Goal: Task Accomplishment & Management: Manage account settings

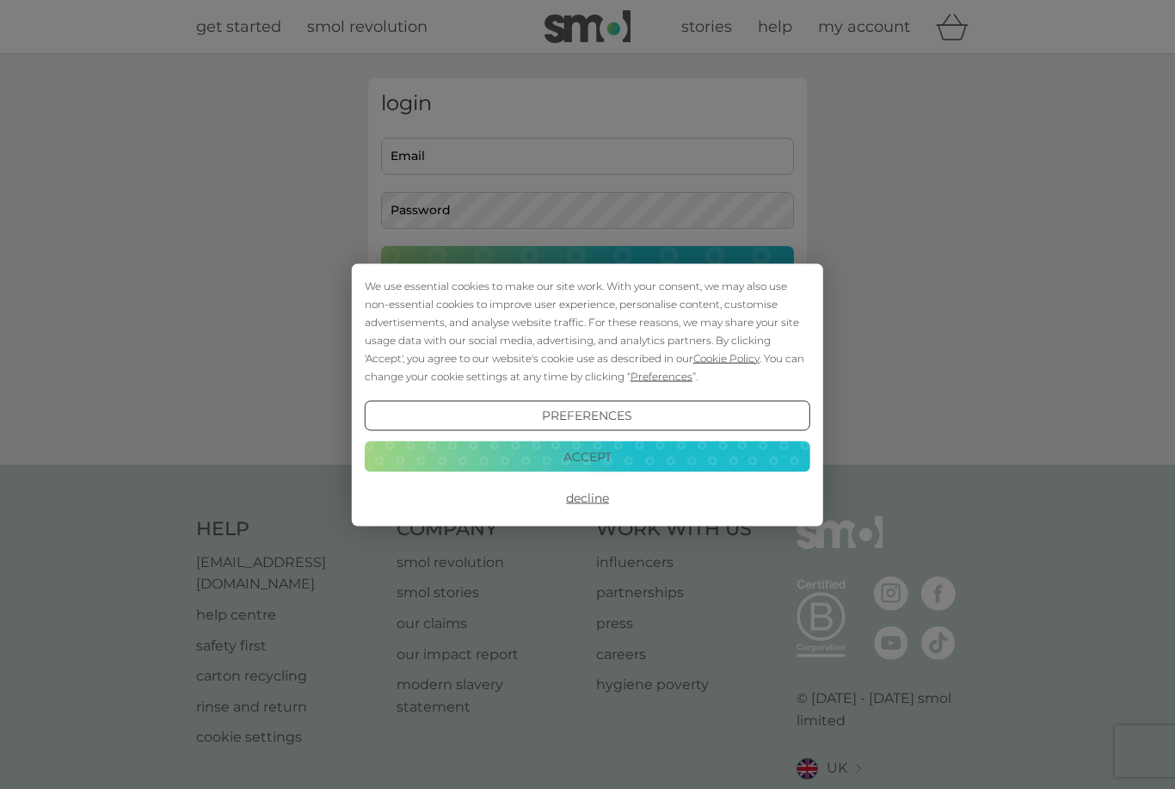
click at [519, 160] on div "We use essential cookies to make our site work. With your consent, we may also …" at bounding box center [587, 394] width 1175 height 789
click at [599, 454] on button "Accept" at bounding box center [587, 456] width 445 height 31
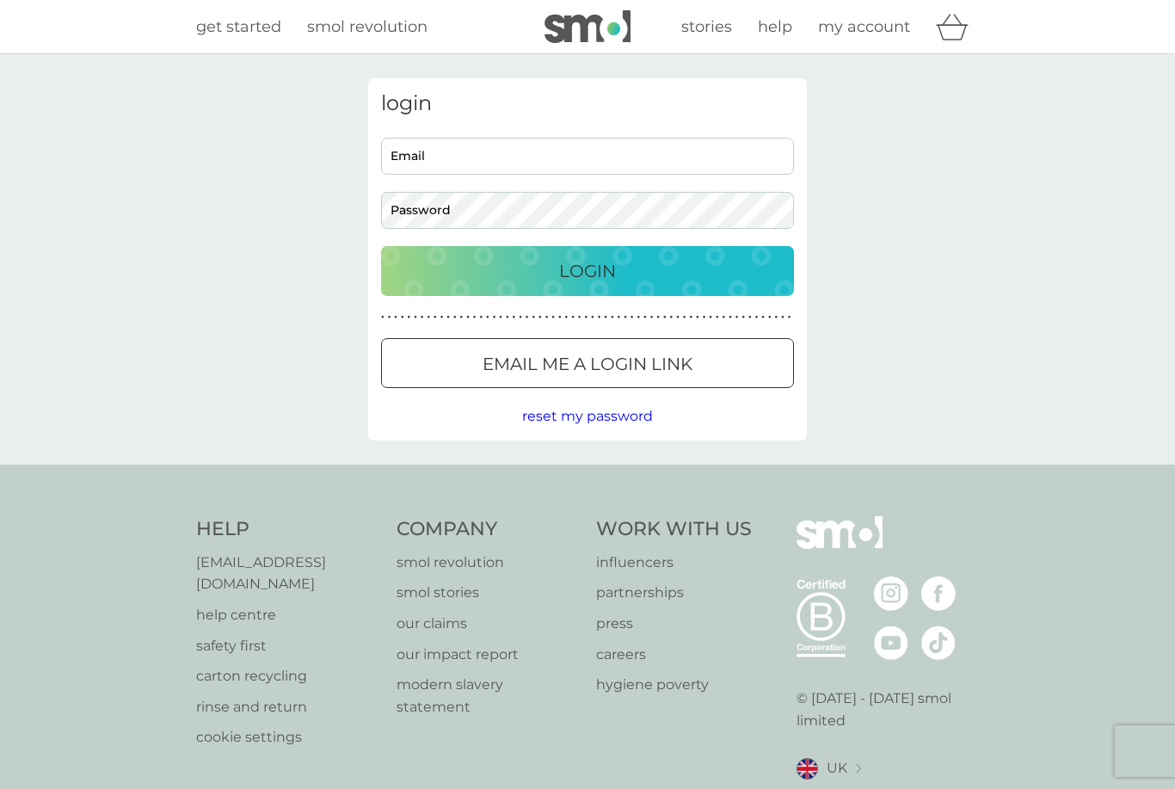
click at [571, 166] on input "Email" at bounding box center [587, 156] width 413 height 37
type input "lisaj.briant@ntlworld.com"
click at [587, 270] on button "Login" at bounding box center [587, 271] width 413 height 50
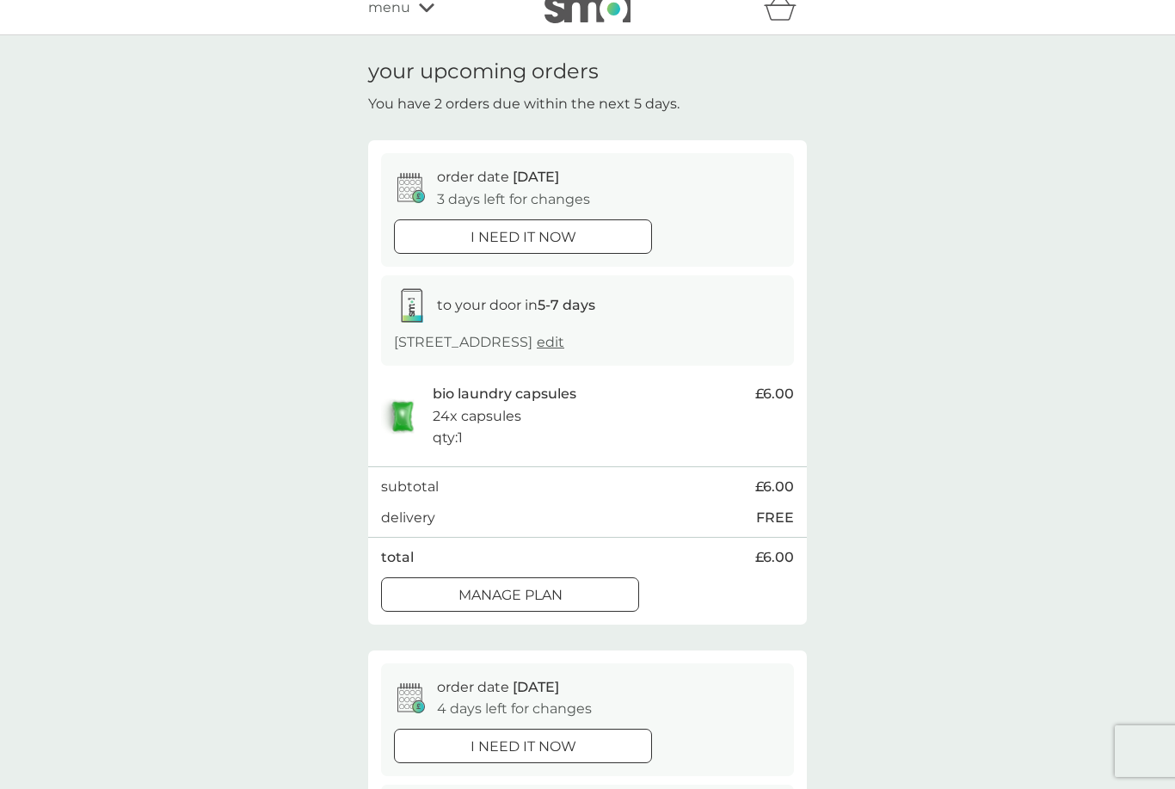
scroll to position [33, 0]
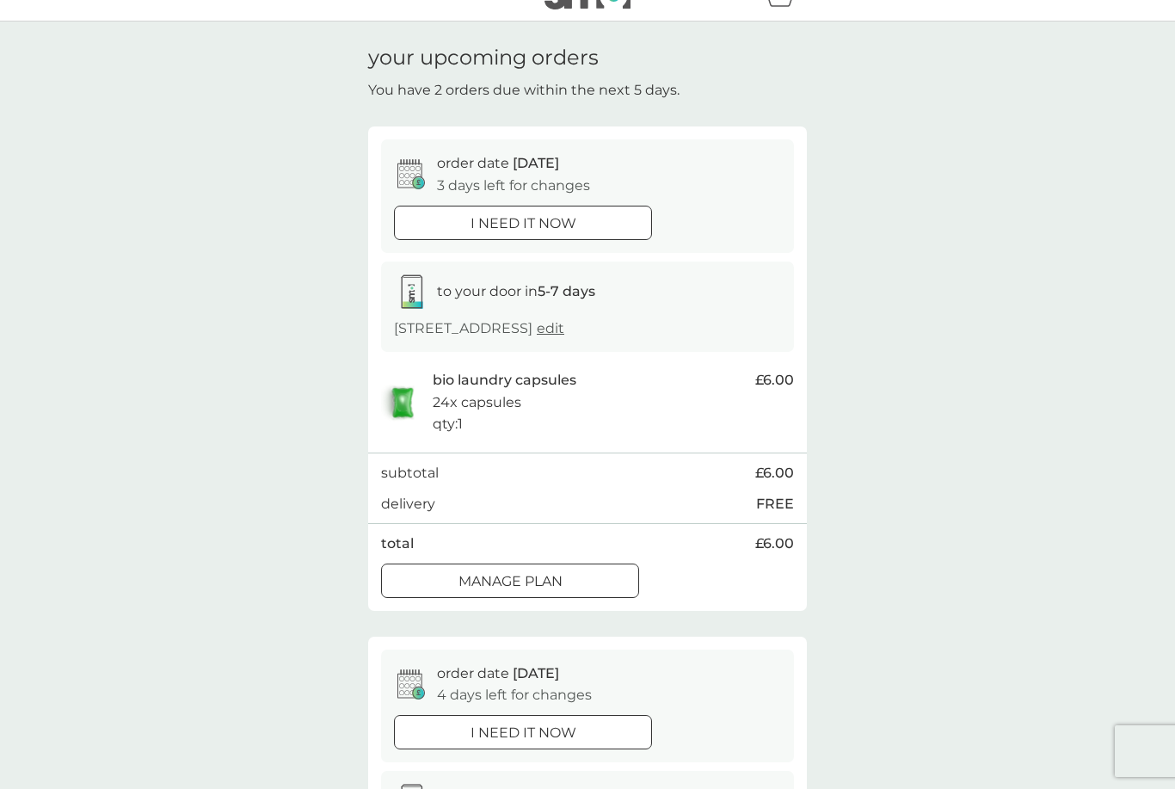
click at [595, 575] on div "Manage plan" at bounding box center [510, 581] width 256 height 22
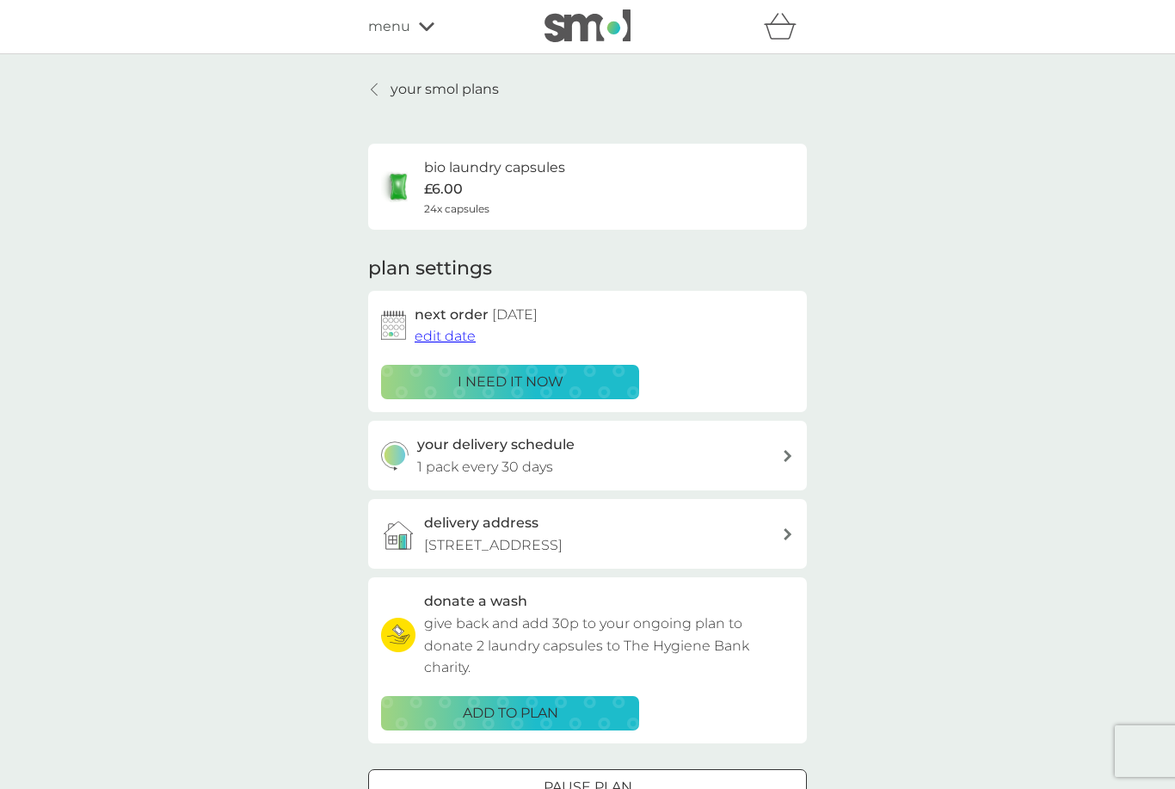
click at [442, 337] on span "edit date" at bounding box center [444, 336] width 61 height 16
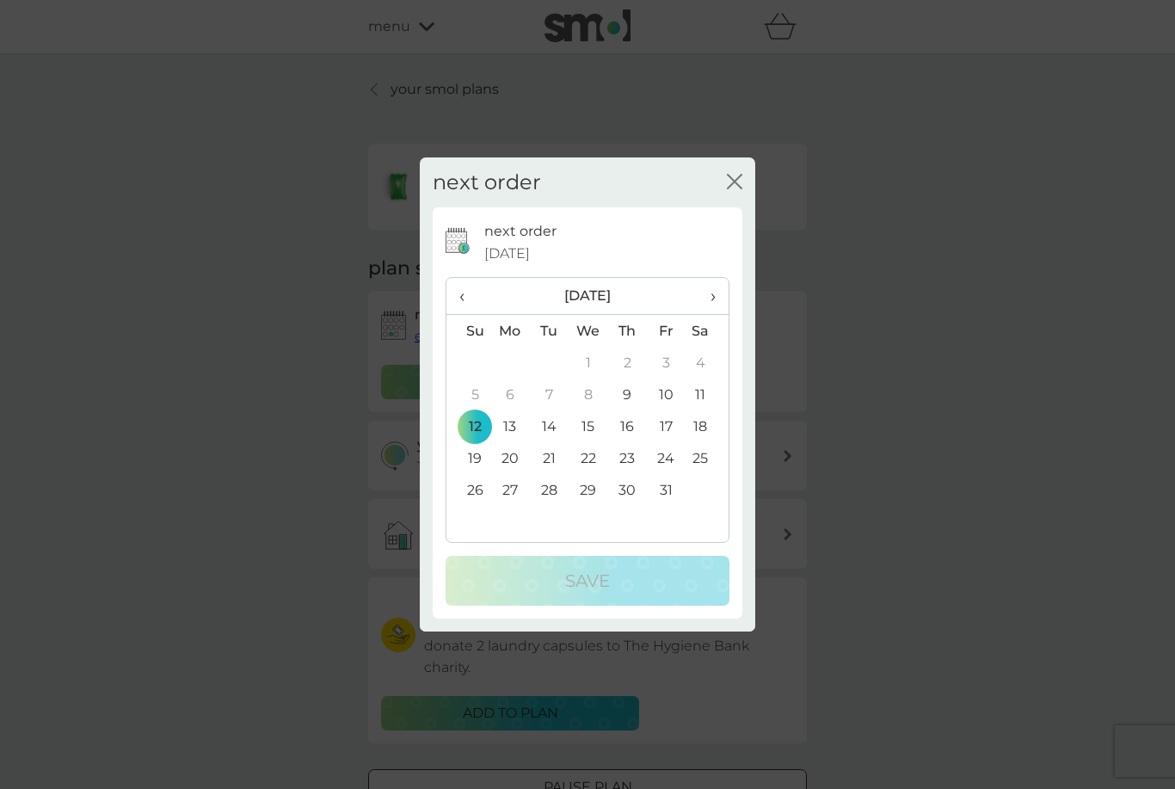
click at [470, 493] on td "26" at bounding box center [468, 490] width 44 height 32
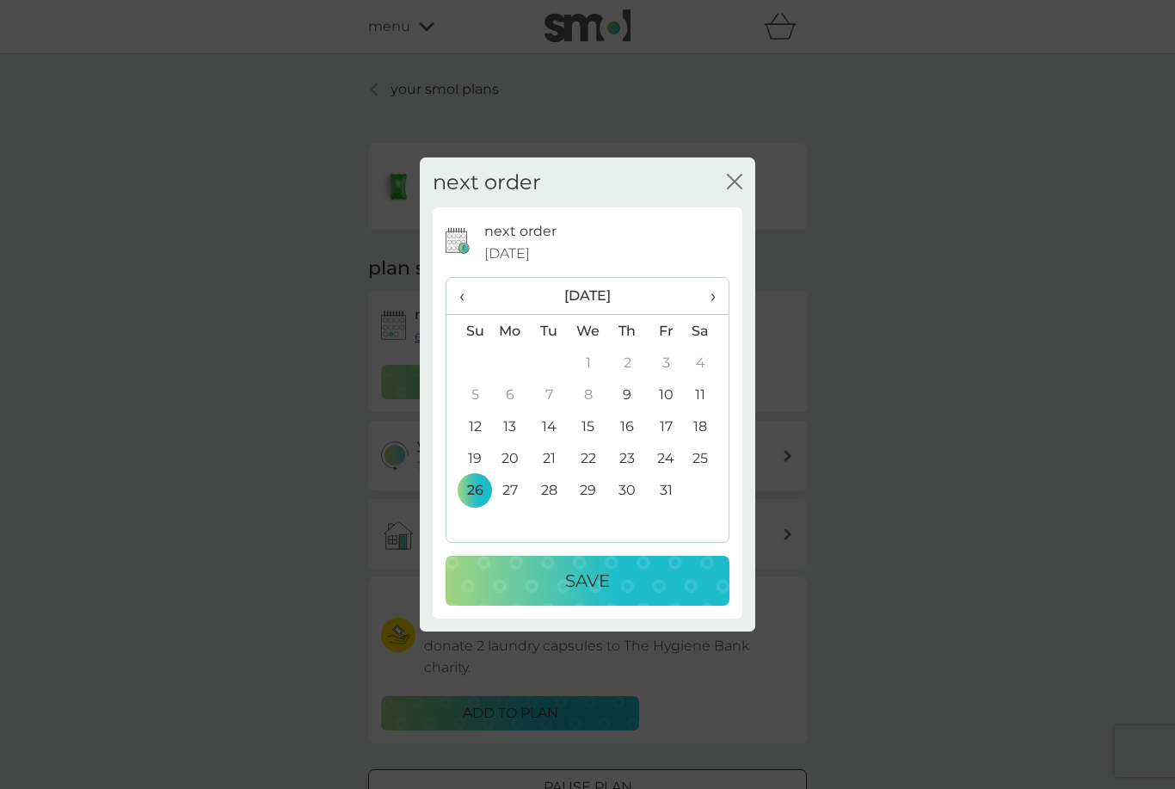
click at [478, 487] on td "26" at bounding box center [468, 490] width 44 height 32
click at [472, 483] on td "26" at bounding box center [468, 490] width 44 height 32
click at [476, 486] on td "26" at bounding box center [468, 490] width 44 height 32
click at [471, 489] on td "26" at bounding box center [468, 490] width 44 height 32
click at [482, 483] on td "26" at bounding box center [468, 490] width 44 height 32
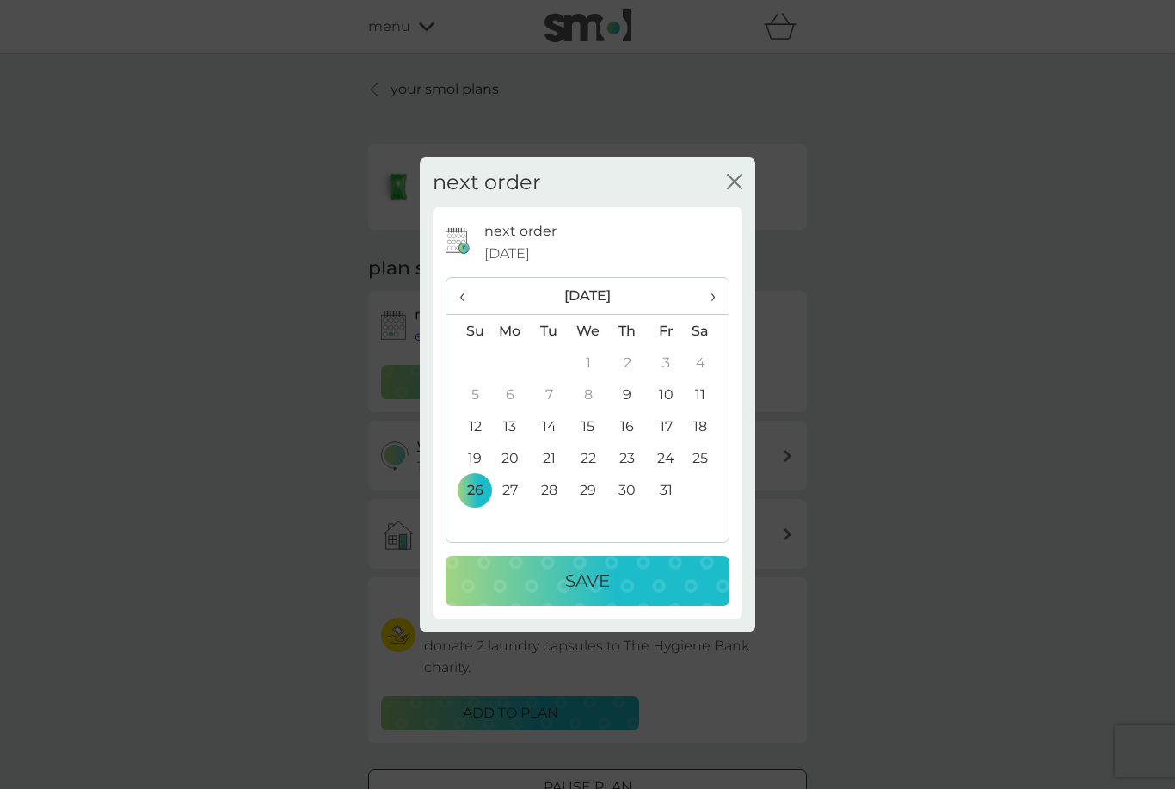
click at [515, 484] on td "27" at bounding box center [510, 490] width 40 height 32
click at [624, 462] on td "23" at bounding box center [627, 458] width 39 height 32
click at [631, 450] on td "23" at bounding box center [627, 458] width 39 height 32
click at [635, 423] on td "16" at bounding box center [627, 426] width 39 height 32
click at [478, 481] on td "26" at bounding box center [468, 490] width 44 height 32
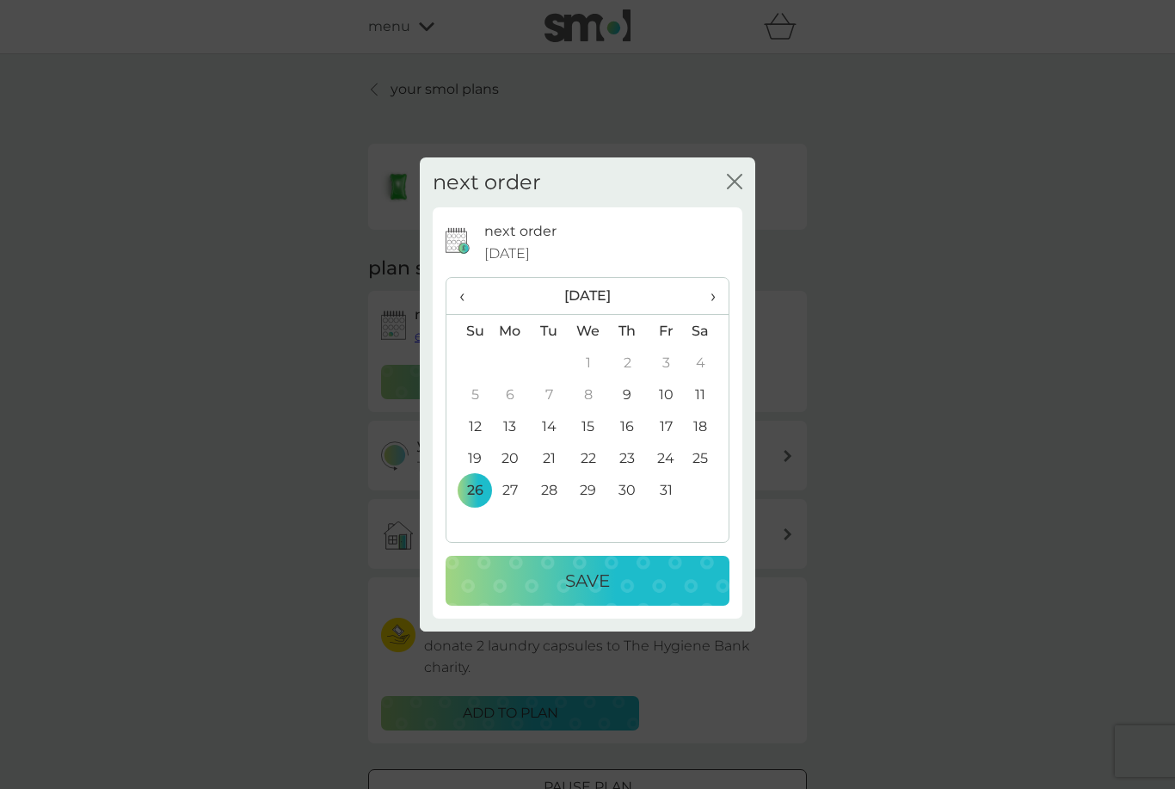
click at [479, 481] on td "26" at bounding box center [468, 490] width 44 height 32
click at [706, 450] on td "25" at bounding box center [706, 458] width 43 height 32
click at [700, 445] on td "25" at bounding box center [706, 458] width 43 height 32
click at [703, 451] on td "25" at bounding box center [706, 458] width 43 height 32
click at [476, 490] on td "26" at bounding box center [468, 490] width 44 height 32
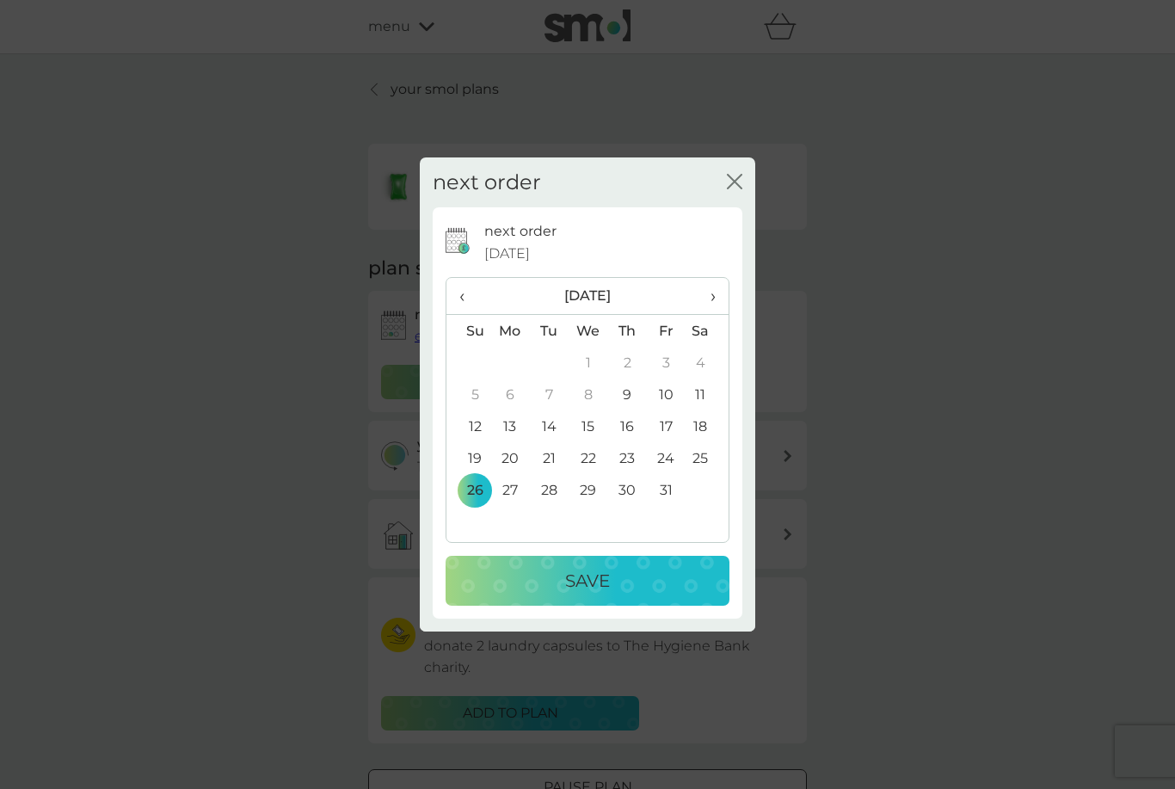
click at [473, 458] on td "19" at bounding box center [468, 458] width 44 height 32
click at [471, 456] on td "19" at bounding box center [468, 458] width 44 height 32
click at [575, 602] on button "Save" at bounding box center [587, 581] width 284 height 50
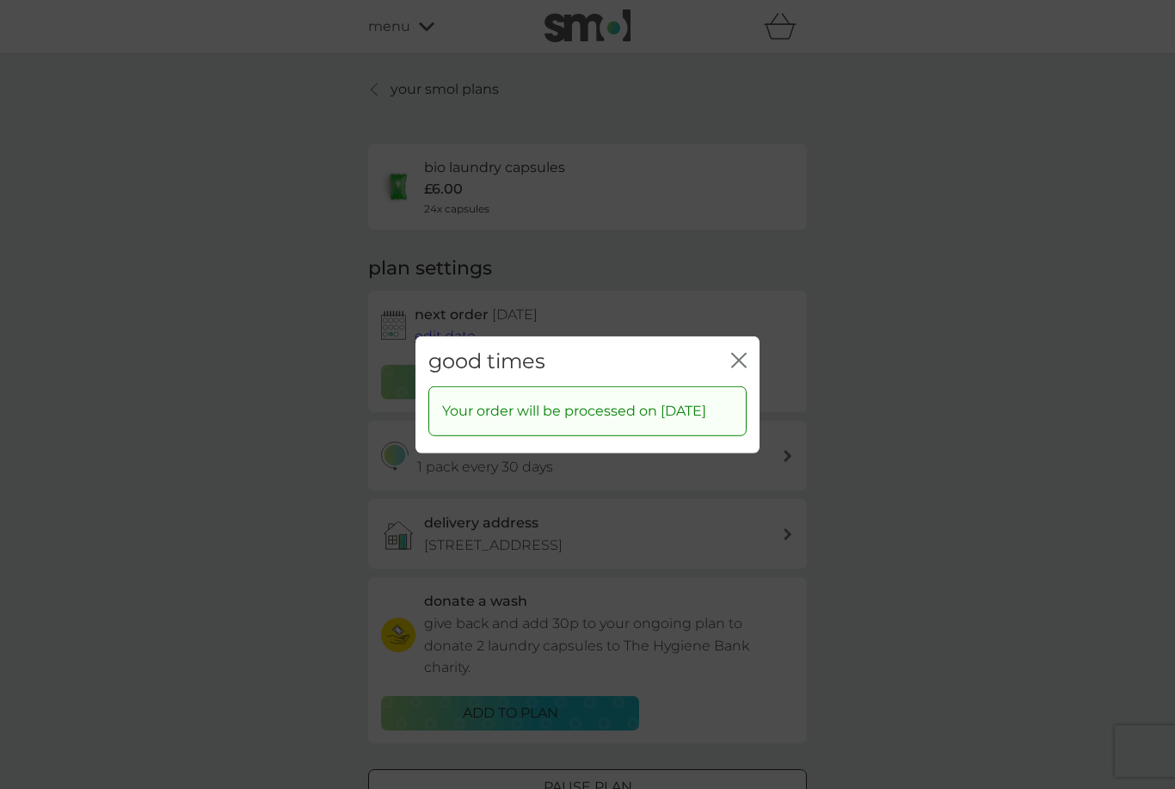
click at [743, 372] on div "good times close" at bounding box center [587, 360] width 344 height 51
click at [738, 373] on div "good times close" at bounding box center [587, 360] width 344 height 51
click at [740, 389] on div "Your order will be processed on 19 Oct 2025" at bounding box center [587, 411] width 318 height 50
click at [655, 434] on div "Your order will be processed on 19 Oct 2025" at bounding box center [587, 411] width 318 height 50
click at [733, 386] on div "Your order will be processed on 19 Oct 2025" at bounding box center [587, 411] width 318 height 50
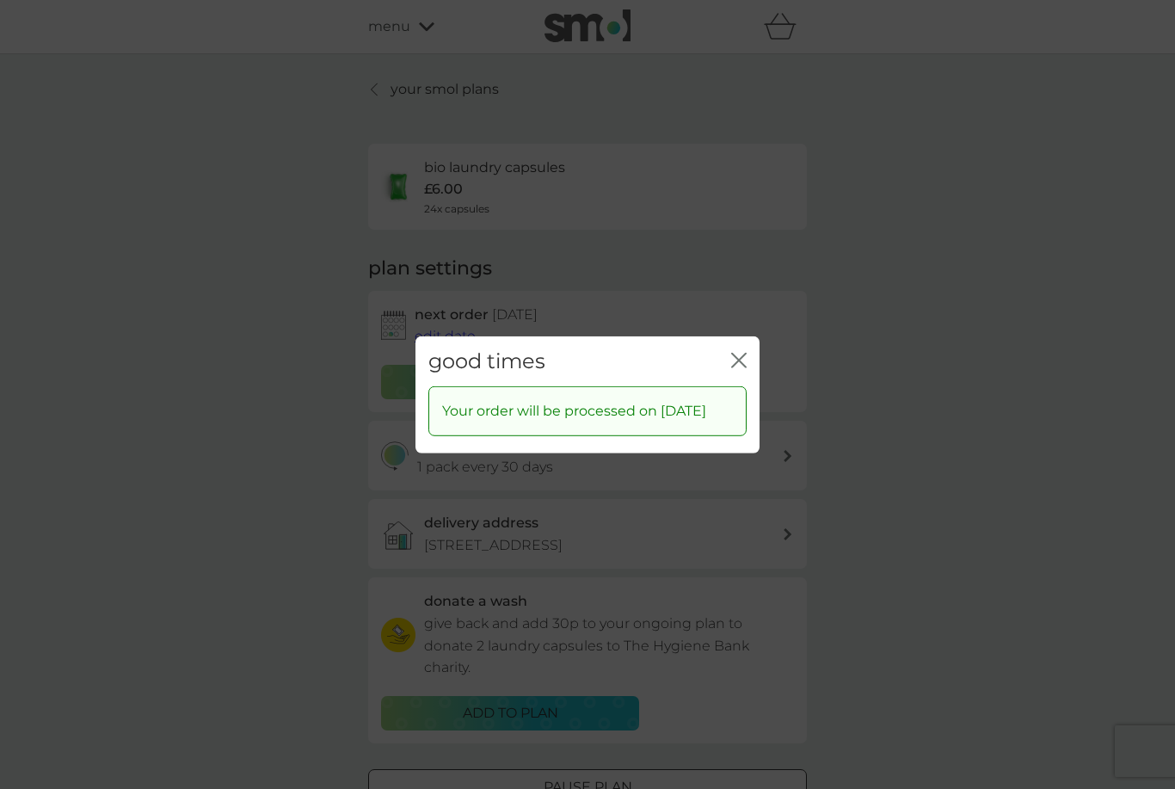
click at [744, 335] on div "good times close" at bounding box center [587, 360] width 344 height 51
click at [742, 352] on icon "close" at bounding box center [738, 359] width 15 height 15
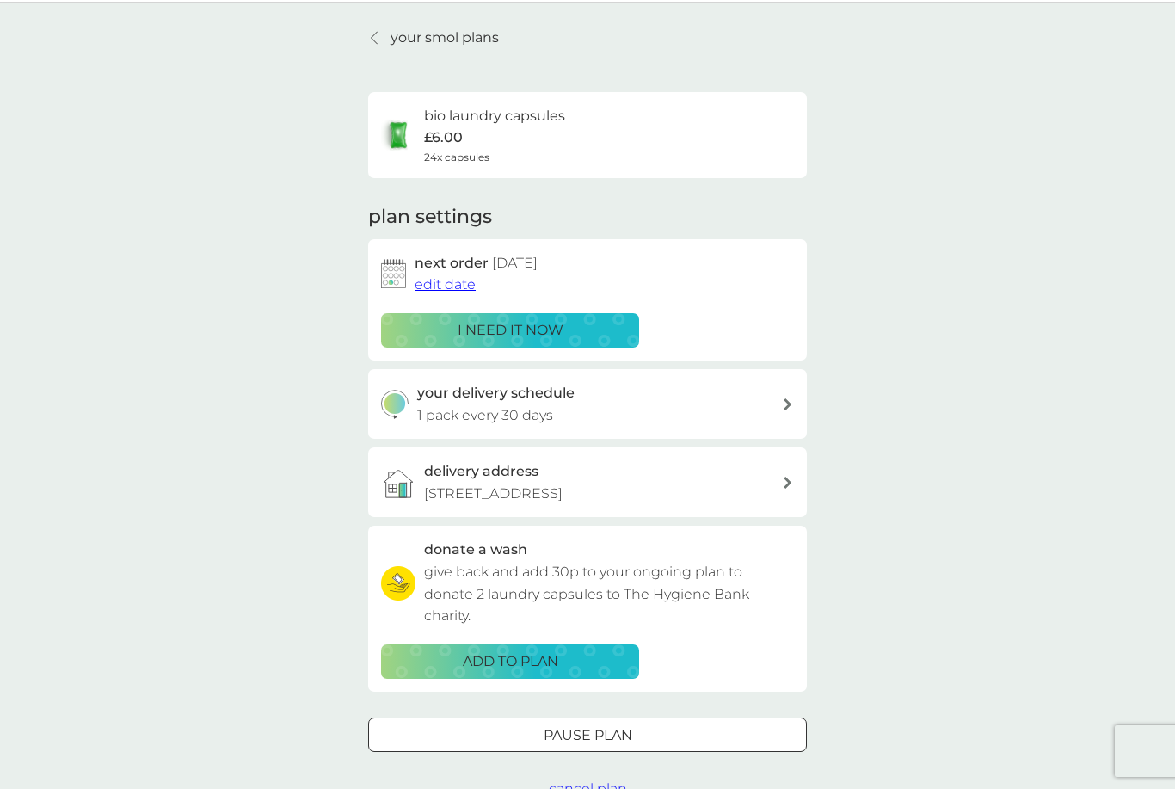
scroll to position [52, 0]
click at [433, 38] on p "your smol plans" at bounding box center [444, 37] width 108 height 22
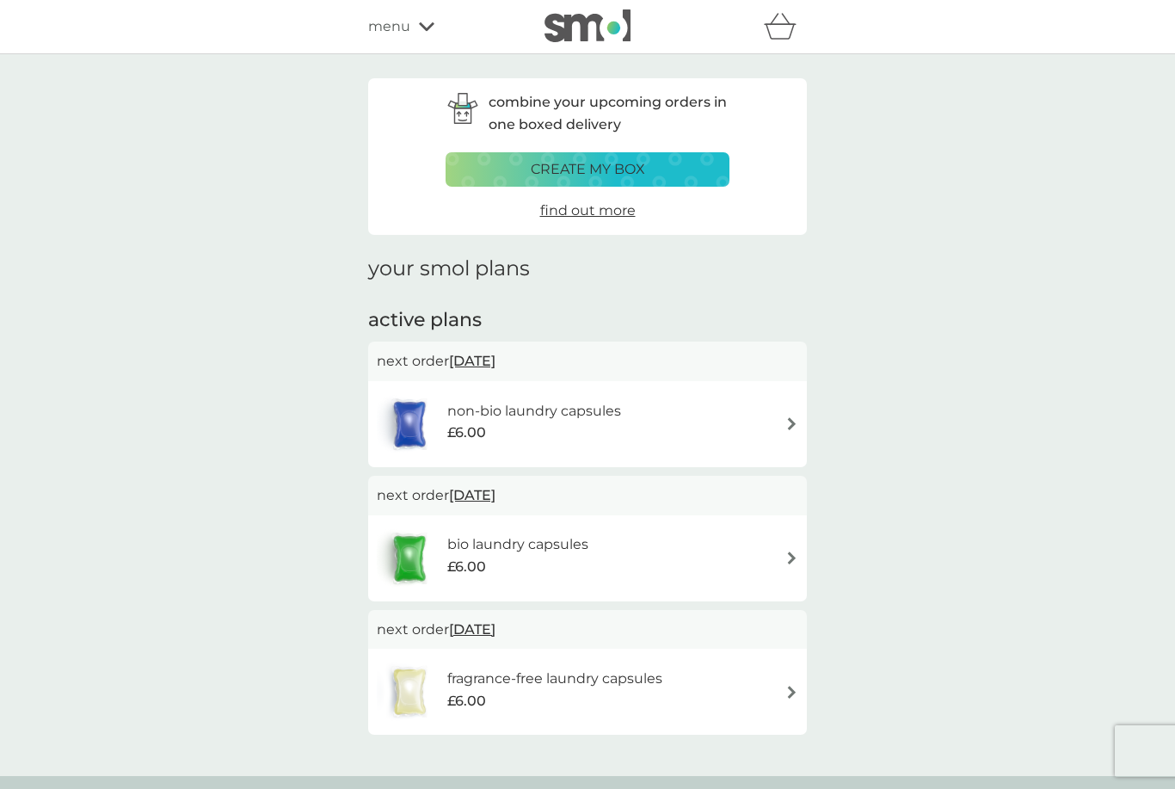
click at [587, 421] on div "£6.00" at bounding box center [534, 432] width 174 height 22
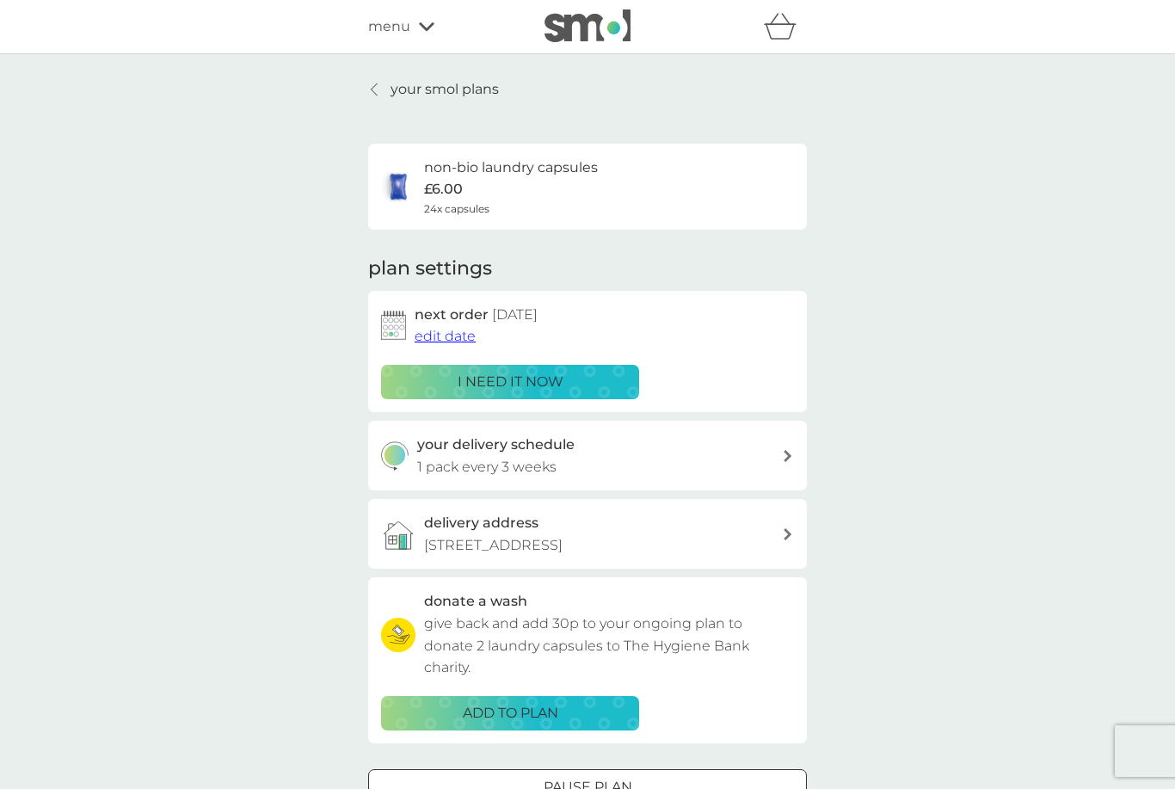
click at [433, 325] on button "edit date" at bounding box center [444, 336] width 61 height 22
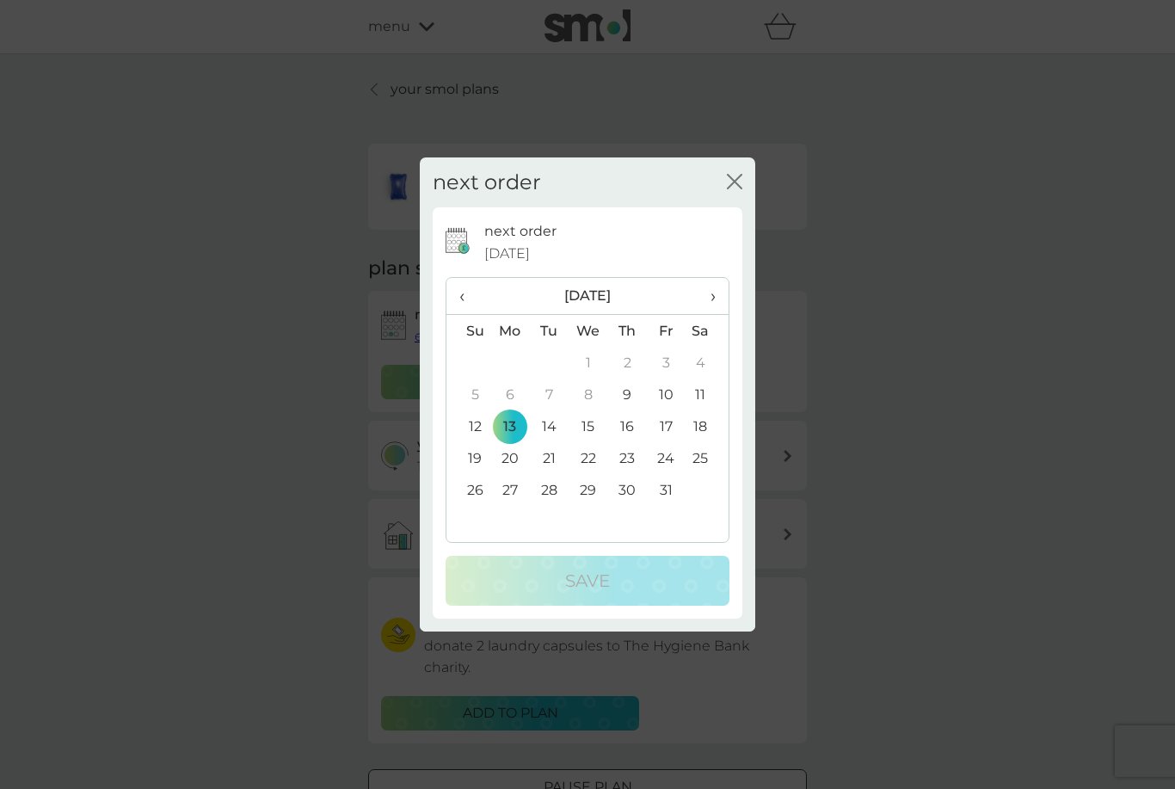
click at [505, 505] on td "27" at bounding box center [510, 490] width 40 height 32
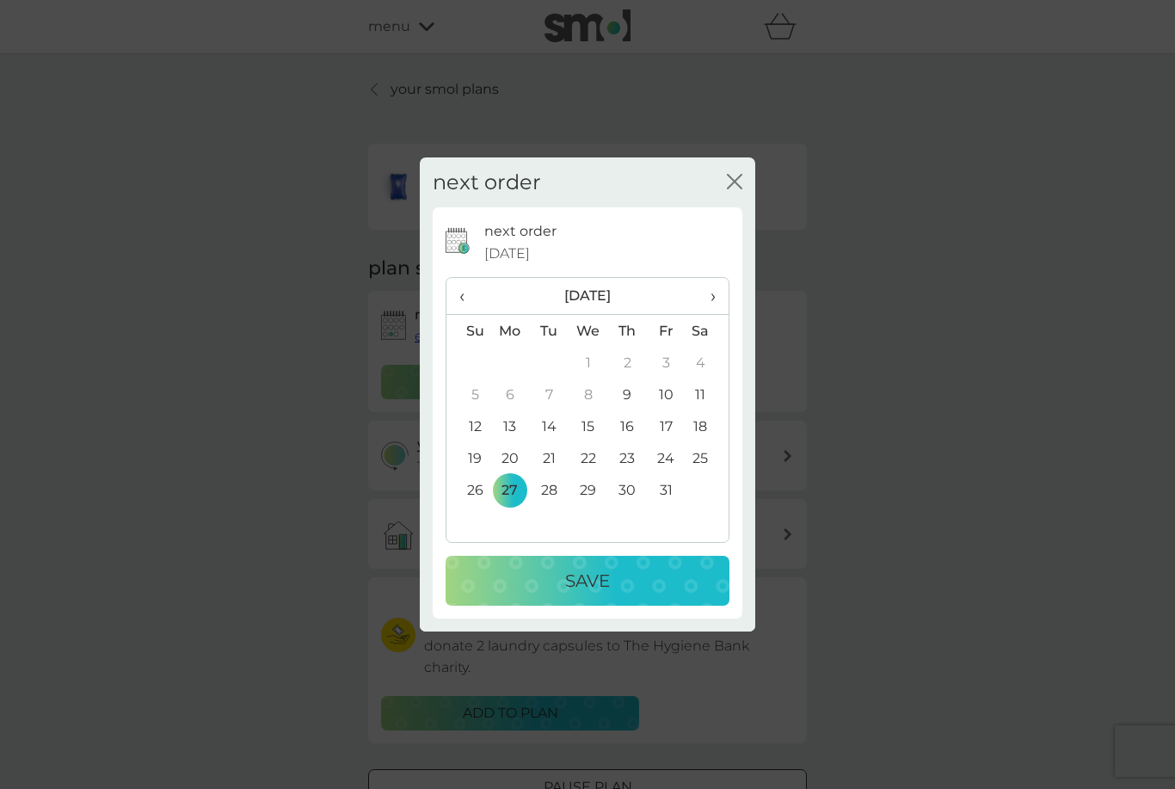
click at [512, 502] on td "27" at bounding box center [510, 490] width 40 height 32
click at [512, 496] on td "27" at bounding box center [510, 490] width 40 height 32
click at [505, 506] on td "27" at bounding box center [510, 490] width 40 height 32
click at [506, 513] on table "‹ October 2025 › Su Mo Tu We Th Fr Sa 28 29 30 1 2 3 4 5 6 7 8 9 10 11 12 13 14…" at bounding box center [587, 408] width 282 height 260
click at [538, 502] on td "28" at bounding box center [549, 490] width 39 height 32
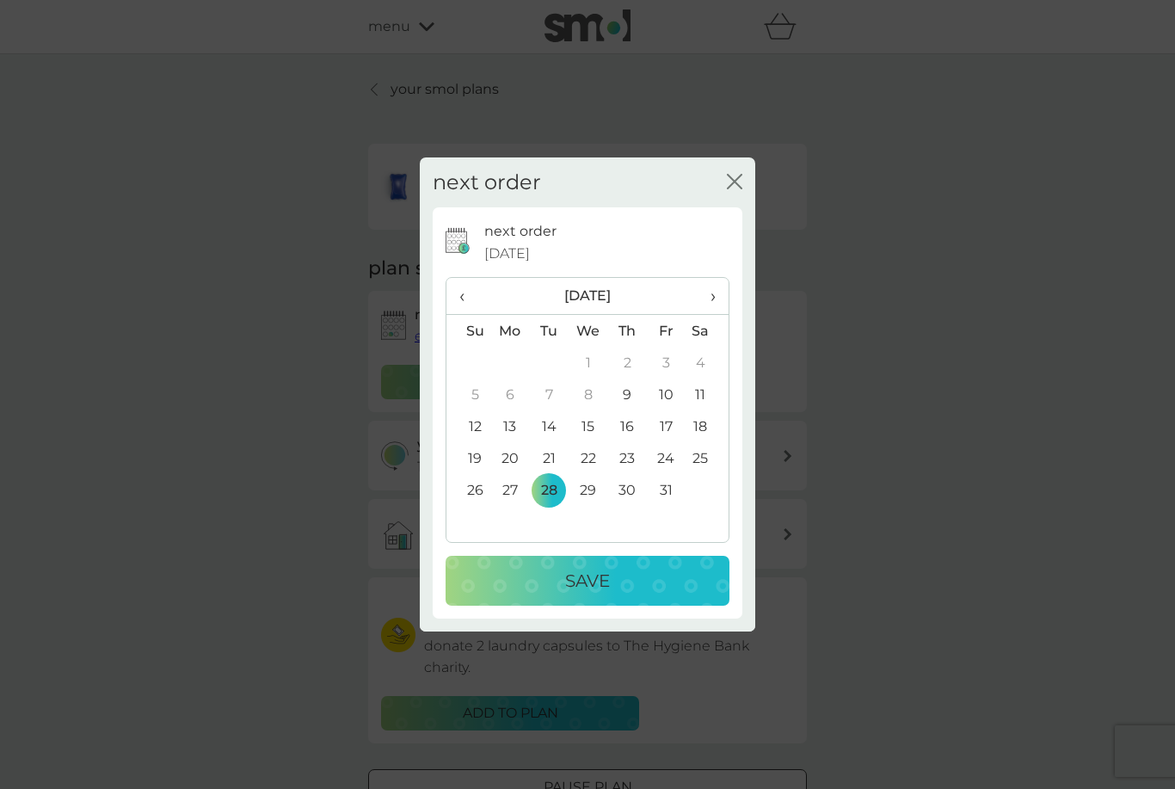
click at [550, 496] on td "28" at bounding box center [549, 490] width 39 height 32
click at [554, 470] on td "21" at bounding box center [549, 458] width 39 height 32
click at [701, 471] on td "25" at bounding box center [706, 458] width 43 height 32
click at [506, 502] on td "27" at bounding box center [510, 490] width 40 height 32
click at [513, 471] on td "20" at bounding box center [510, 458] width 40 height 32
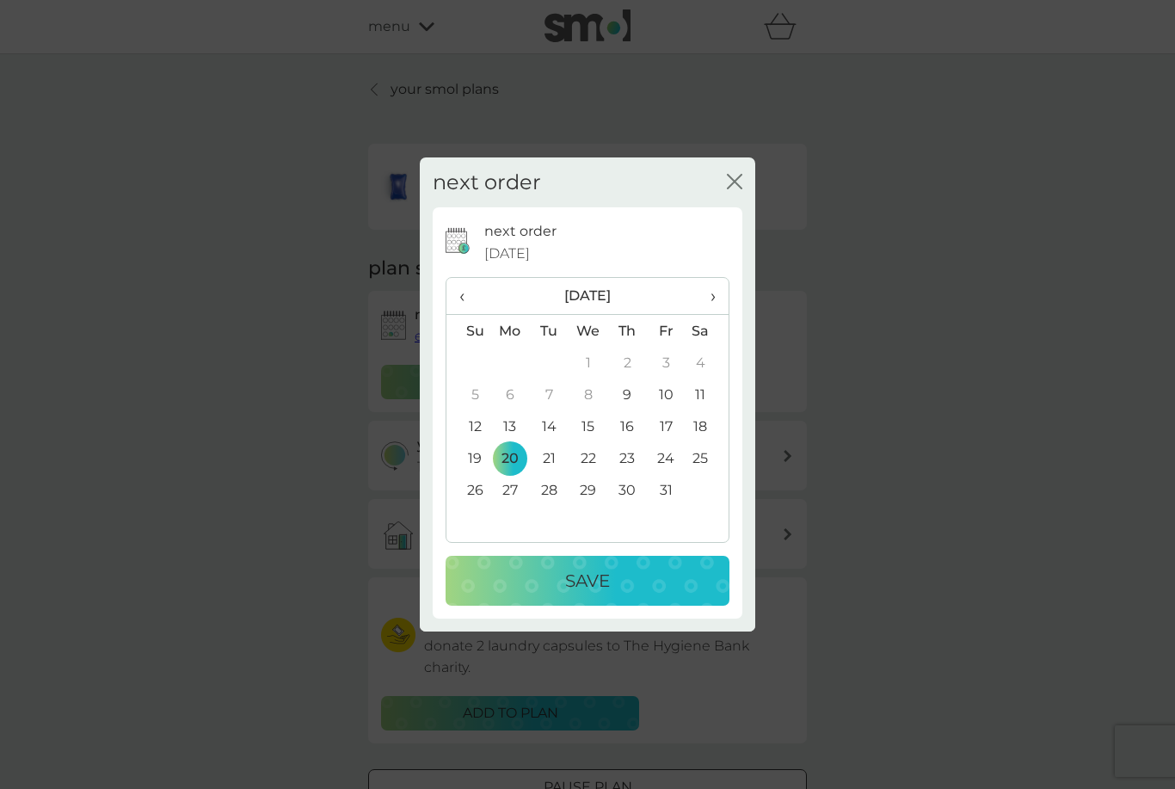
click at [544, 629] on div at bounding box center [588, 624] width 310 height 13
click at [569, 624] on div at bounding box center [588, 624] width 310 height 13
click at [569, 623] on div at bounding box center [588, 624] width 310 height 13
click at [619, 616] on div "next order 13 Oct 2025 ‹ October 2025 › Su Mo Tu We Th Fr Sa 28 29 30 1 2 3 4 5…" at bounding box center [588, 412] width 310 height 411
click at [615, 587] on div "Save" at bounding box center [587, 581] width 249 height 28
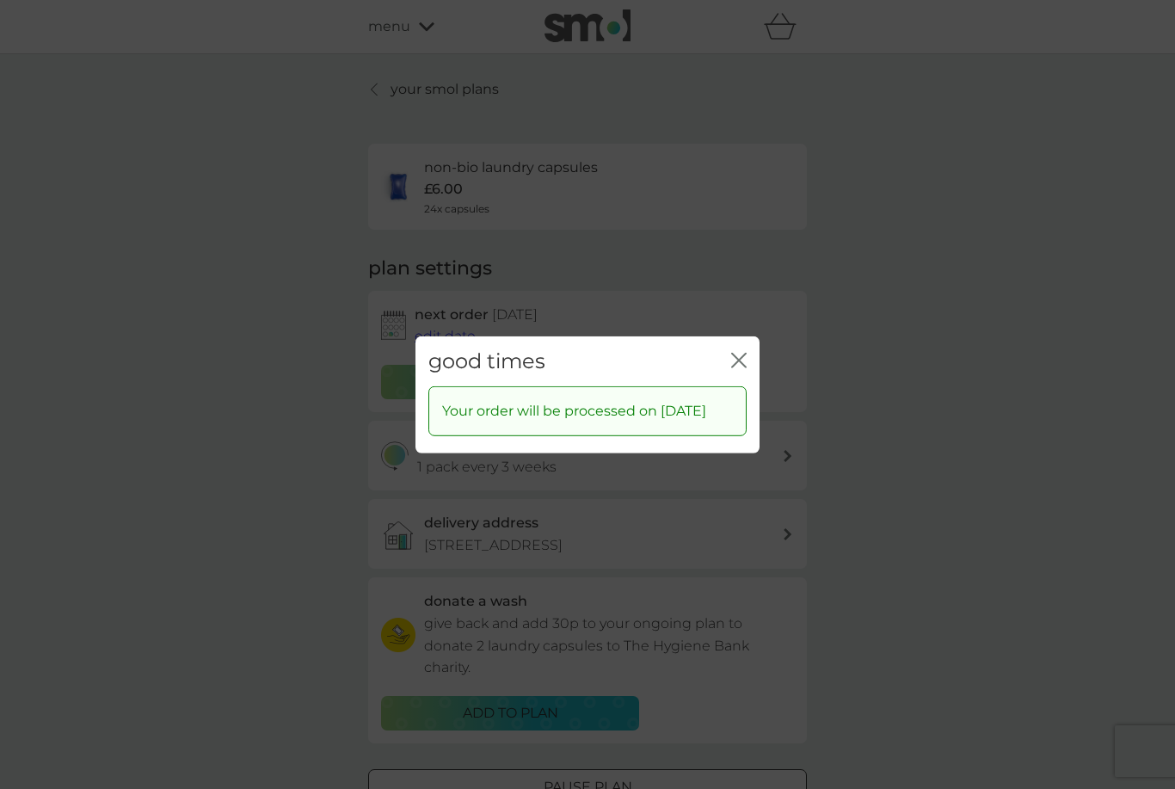
click at [738, 359] on button "close" at bounding box center [738, 361] width 15 height 18
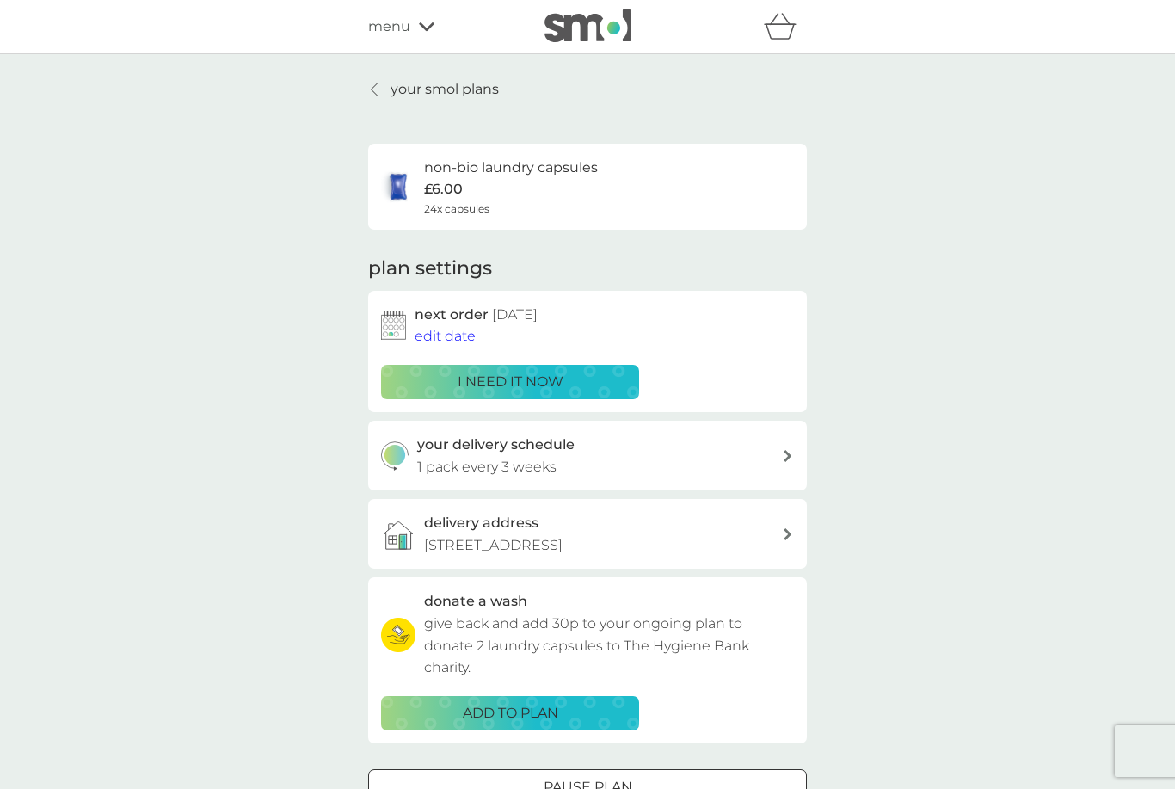
click at [425, 88] on p "your smol plans" at bounding box center [444, 89] width 108 height 22
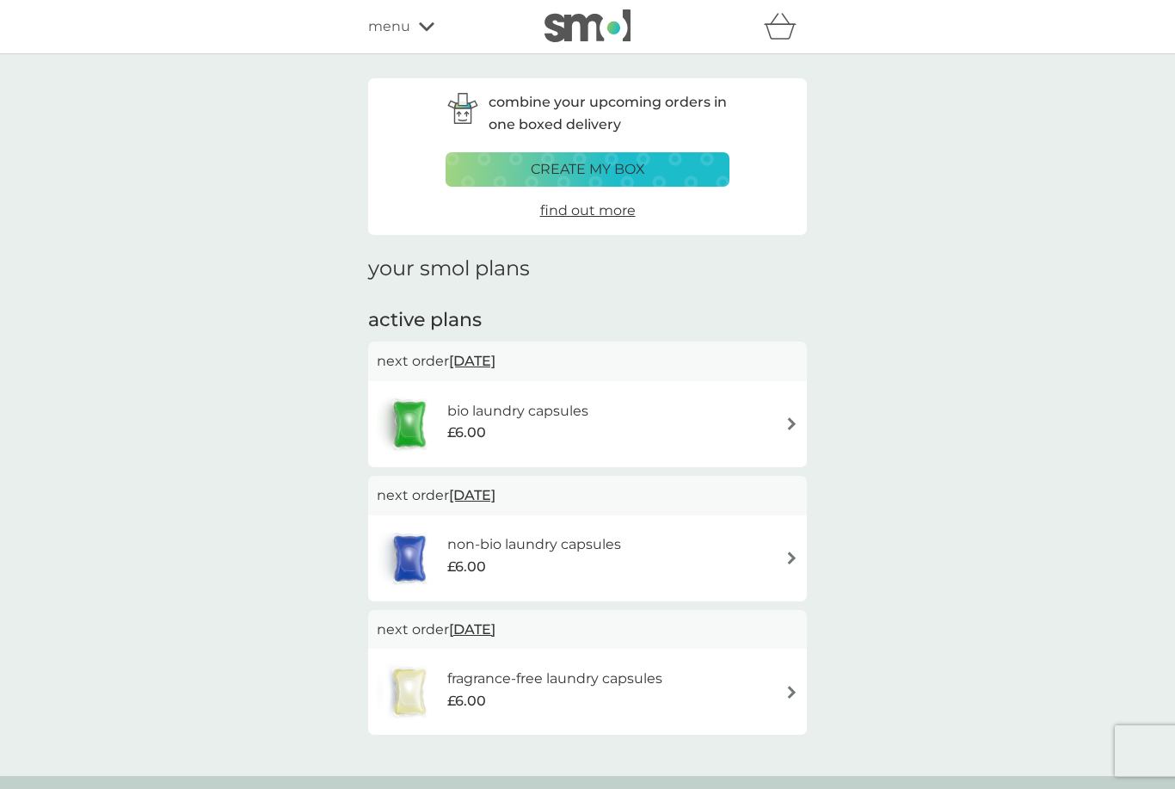
click at [778, 672] on div "fragrance-free laundry capsules £6.00" at bounding box center [587, 691] width 421 height 60
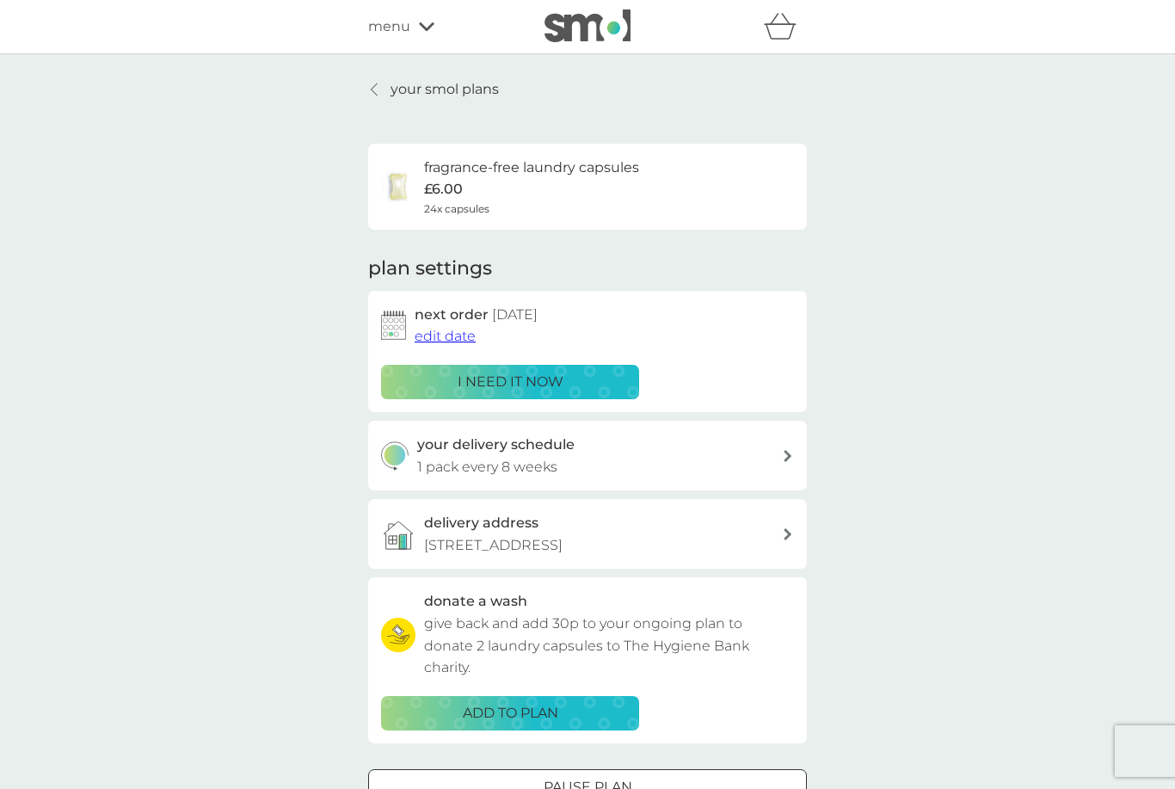
click at [622, 776] on p "Pause plan" at bounding box center [587, 787] width 89 height 22
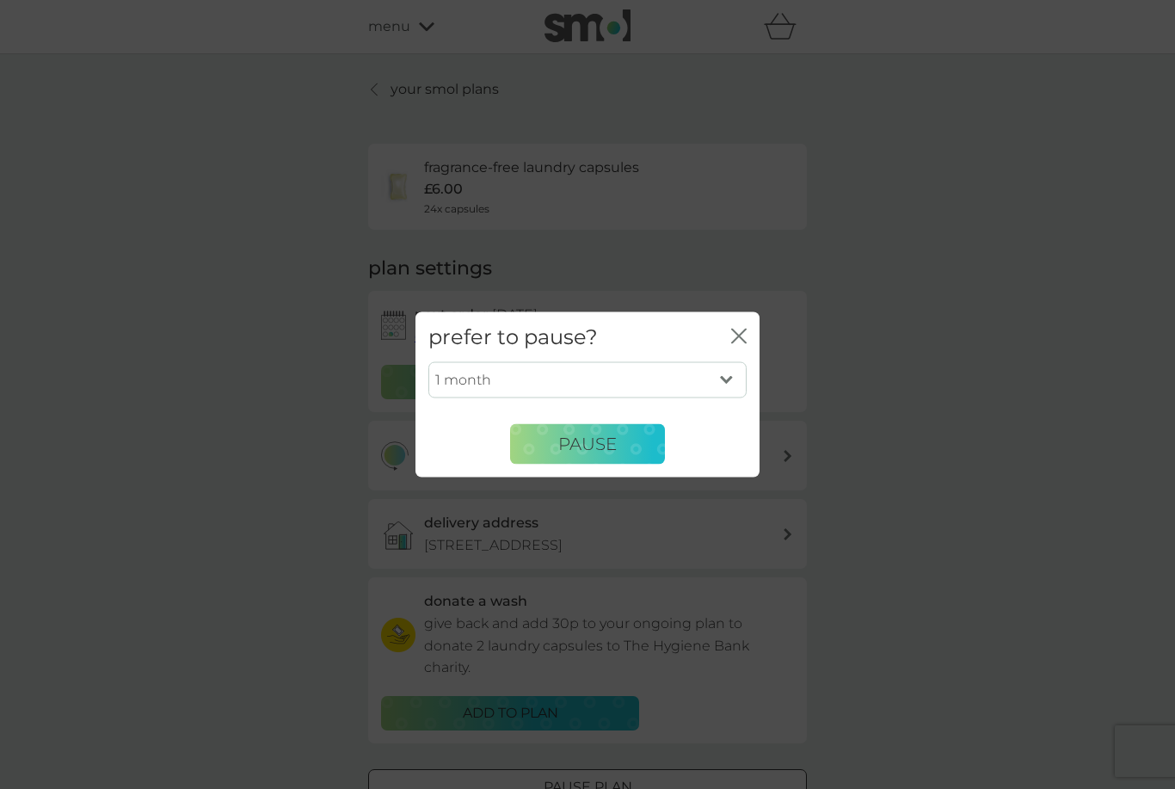
click at [737, 384] on select "1 month 2 months 3 months 4 months 5 months 6 months" at bounding box center [587, 380] width 318 height 36
click at [739, 382] on select "1 month 2 months 3 months 4 months 5 months 6 months" at bounding box center [587, 380] width 318 height 36
click at [733, 366] on select "1 month 2 months 3 months 4 months 5 months 6 months" at bounding box center [587, 380] width 318 height 36
click at [708, 376] on select "1 month 2 months 3 months 4 months 5 months 6 months" at bounding box center [587, 380] width 318 height 36
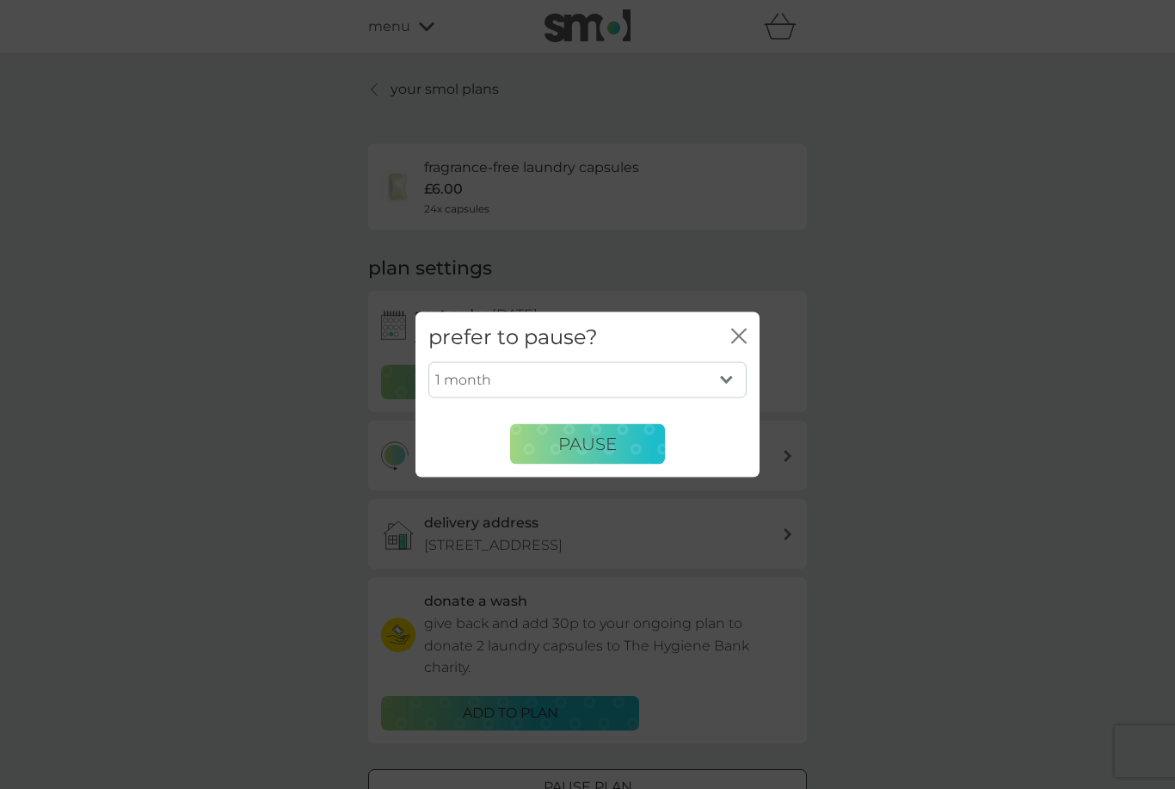
click at [865, 356] on div "prefer to pause? close 1 month 2 months 3 months 4 months 5 months 6 months Pau…" at bounding box center [587, 394] width 1175 height 789
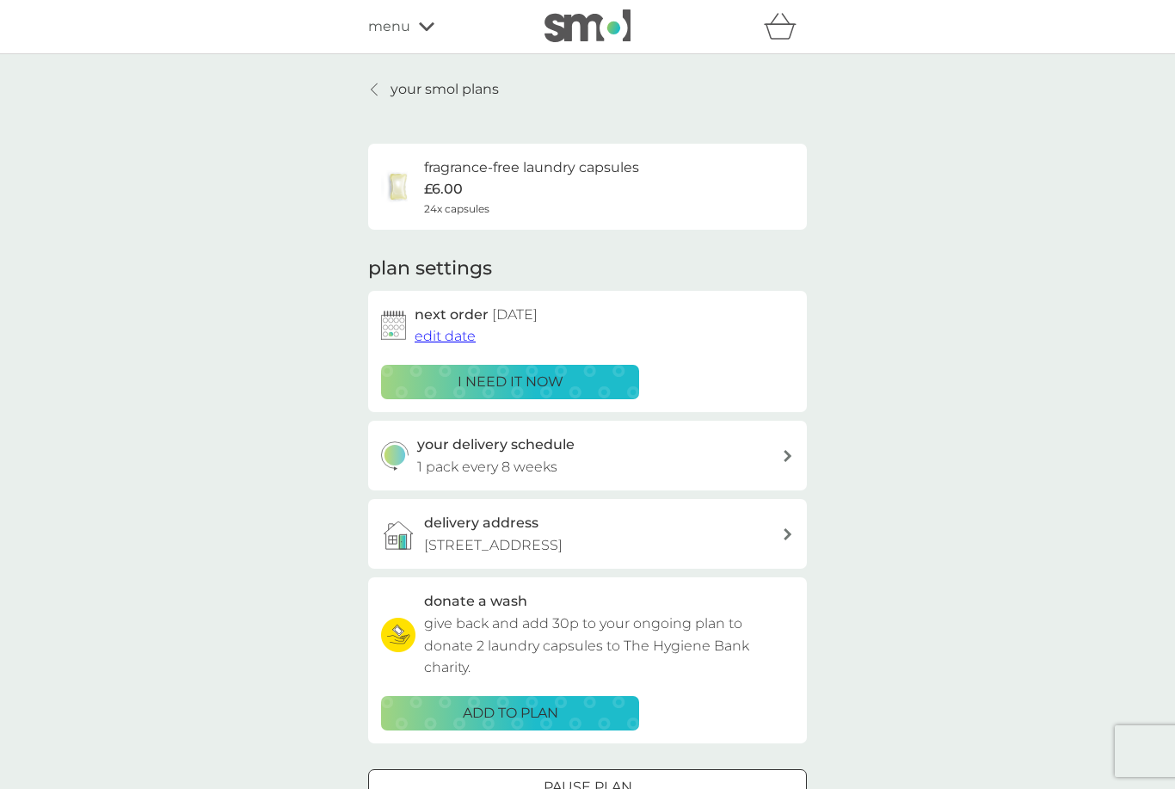
click at [746, 370] on div "next order 23 Jan 2026 edit date i need it now" at bounding box center [587, 351] width 413 height 95
click at [424, 89] on p "your smol plans" at bounding box center [444, 89] width 108 height 22
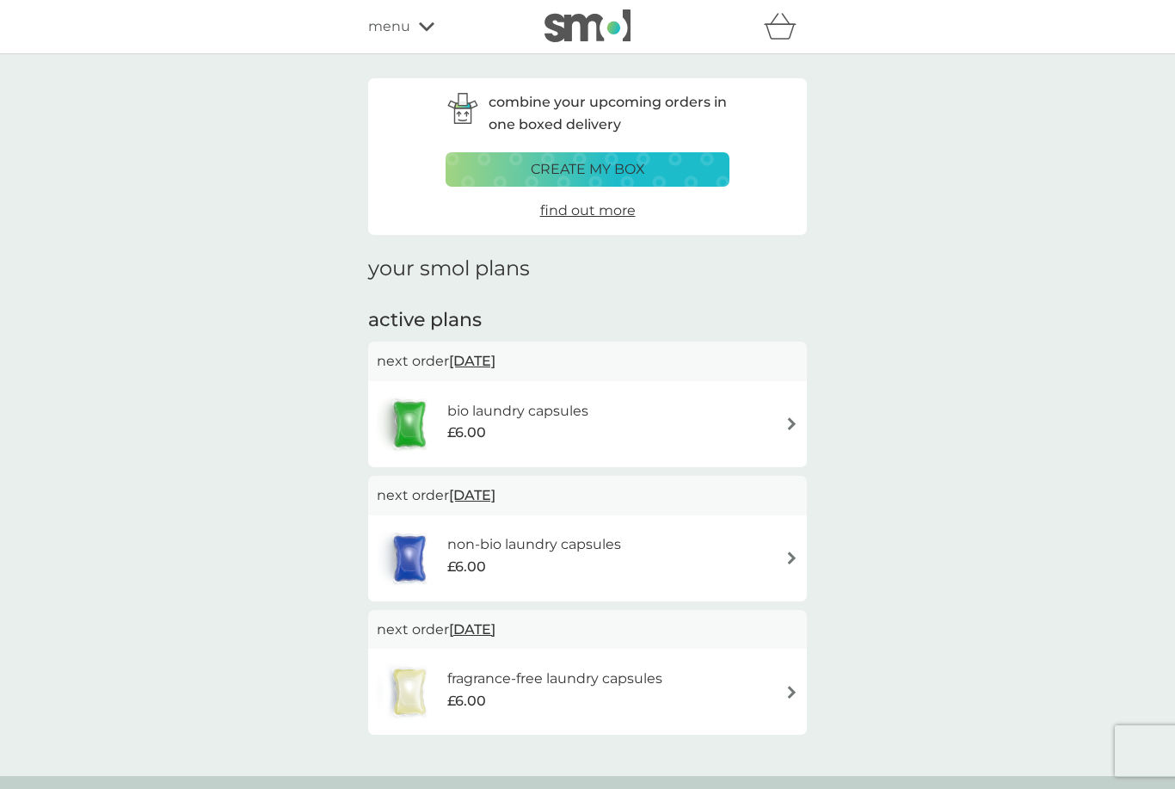
click at [427, 21] on div "menu" at bounding box center [441, 26] width 146 height 22
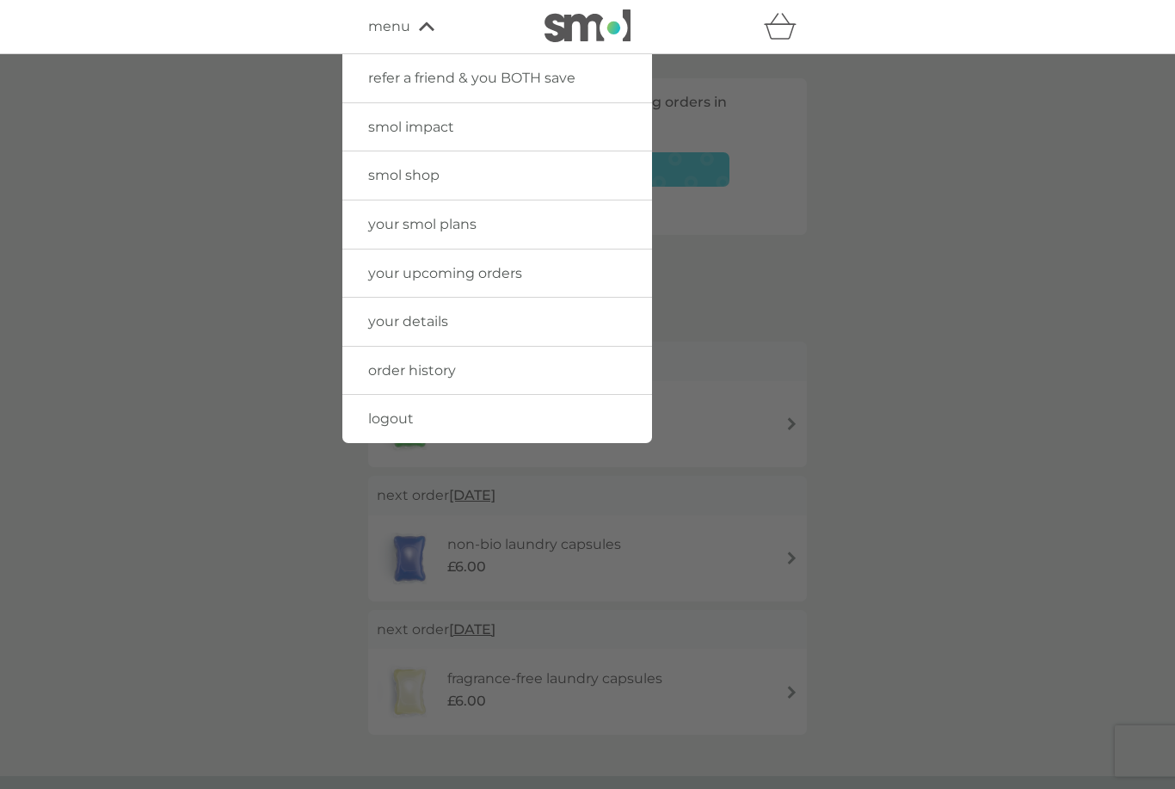
click at [396, 419] on span "logout" at bounding box center [391, 418] width 46 height 16
